Goal: Information Seeking & Learning: Learn about a topic

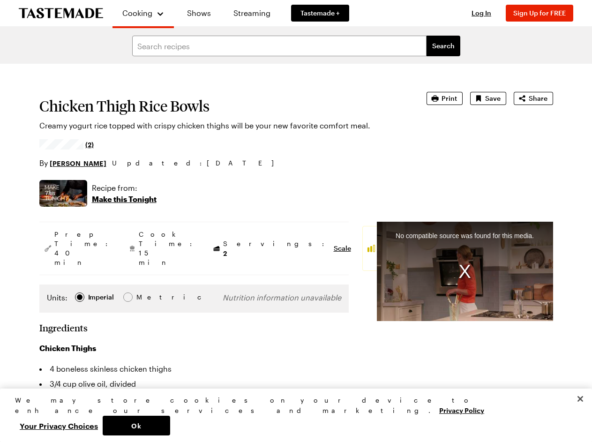
click at [139, 13] on span "Cooking" at bounding box center [137, 12] width 30 height 9
click at [485, 13] on span "Log In" at bounding box center [481, 13] width 20 height 8
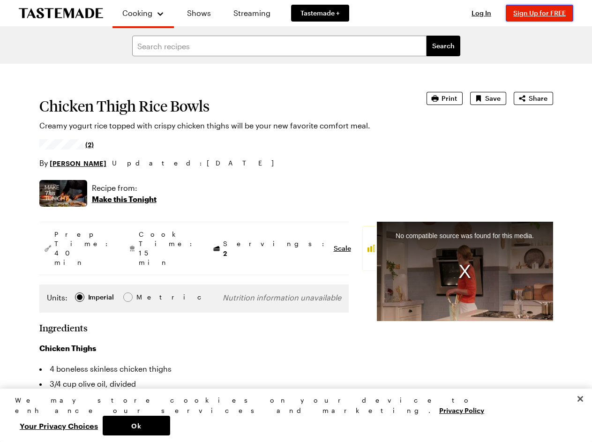
click at [543, 13] on span "Sign Up for FREE" at bounding box center [539, 13] width 52 height 8
click at [445, 98] on span "Print" at bounding box center [448, 98] width 15 height 9
click at [489, 98] on span "Save" at bounding box center [492, 98] width 15 height 9
